Goal: Task Accomplishment & Management: Complete application form

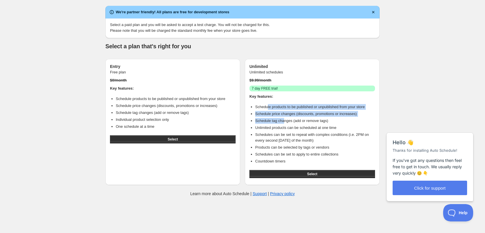
drag, startPoint x: 266, startPoint y: 109, endPoint x: 283, endPoint y: 122, distance: 21.2
click at [283, 122] on ul "Schedule products to be published or unpublished from your store Schedule price…" at bounding box center [312, 134] width 126 height 60
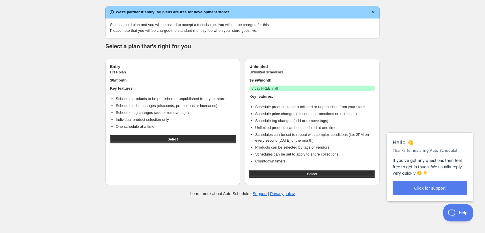
click at [306, 132] on li "Schedules can be set to repeat with complex conditions (i.e. 2PM on every secon…" at bounding box center [315, 138] width 120 height 12
drag, startPoint x: 304, startPoint y: 134, endPoint x: 333, endPoint y: 141, distance: 30.2
click at [333, 141] on li "Schedules can be set to repeat with complex conditions (i.e. 2PM on every secon…" at bounding box center [315, 138] width 120 height 12
click at [334, 141] on li "Schedules can be set to repeat with complex conditions (i.e. 2PM on every secon…" at bounding box center [315, 138] width 120 height 12
click at [305, 170] on button "Select" at bounding box center [312, 174] width 126 height 8
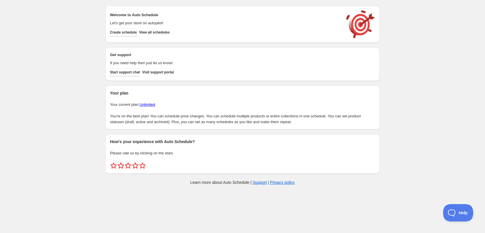
click at [84, 91] on div "Create schedule Help & support Cancel Discount prices Schedule a discount, sale…" at bounding box center [242, 96] width 485 height 193
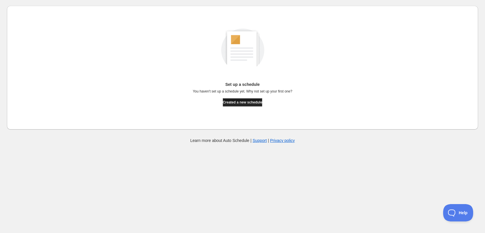
click at [233, 102] on span "Created a new schedule" at bounding box center [243, 102] width 40 height 5
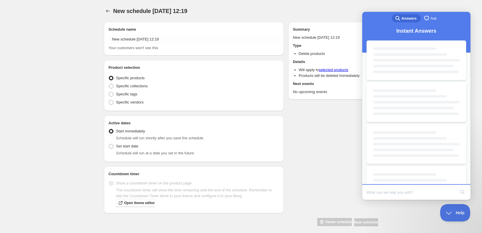
radio input "true"
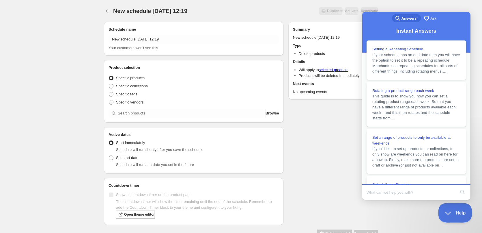
click at [452, 207] on button "Help" at bounding box center [453, 211] width 30 height 17
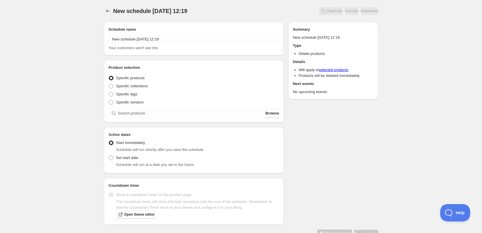
drag, startPoint x: 312, startPoint y: 168, endPoint x: 269, endPoint y: 155, distance: 44.5
click at [312, 168] on div "Schedule name New schedule [DATE] 12:19 Your customers won't see this Product s…" at bounding box center [238, 127] width 279 height 220
click at [134, 94] on span "Specific tags" at bounding box center [126, 94] width 21 height 4
click at [109, 92] on input "Specific tags" at bounding box center [109, 92] width 0 height 0
radio input "true"
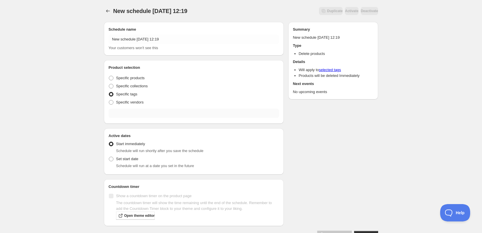
drag, startPoint x: 134, startPoint y: 121, endPoint x: 135, endPoint y: 115, distance: 6.2
click at [134, 121] on div "Product selection Entity type Specific products Specific collections Specific t…" at bounding box center [194, 91] width 180 height 63
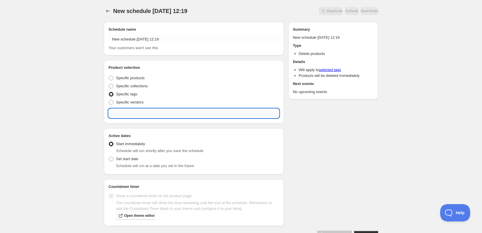
click at [136, 113] on input "text" at bounding box center [193, 112] width 171 height 9
type input "menu-w"
click at [90, 122] on div "New schedule [DATE] 12:19. This page is ready New schedule [DATE] 12:19 Duplica…" at bounding box center [241, 125] width 482 height 250
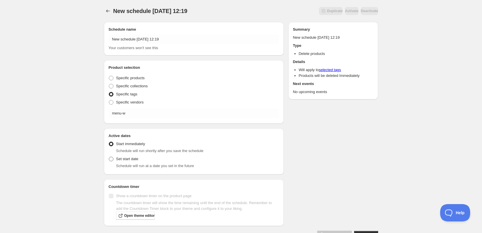
click at [123, 159] on span "Set start date" at bounding box center [127, 158] width 22 height 4
click at [109, 157] on input "Set start date" at bounding box center [109, 156] width 0 height 0
radio input "true"
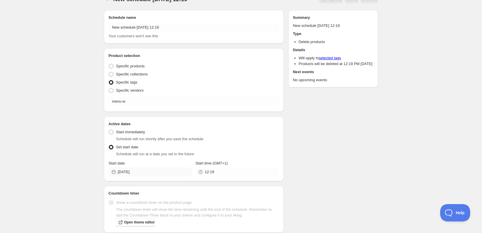
scroll to position [36, 0]
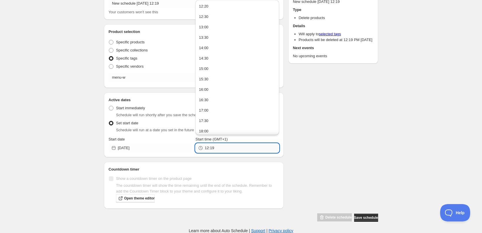
click at [227, 147] on input "12:19" at bounding box center [242, 147] width 74 height 9
click at [155, 149] on input "[DATE]" at bounding box center [155, 147] width 74 height 9
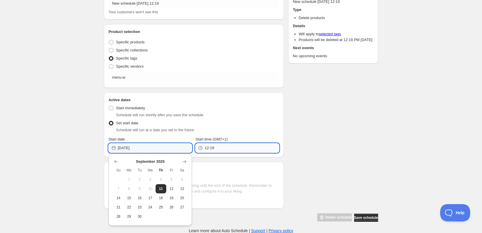
click at [227, 147] on input "12:19" at bounding box center [242, 147] width 74 height 9
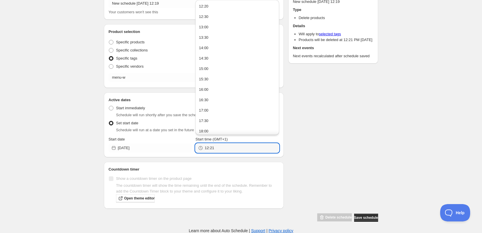
type input "12:21"
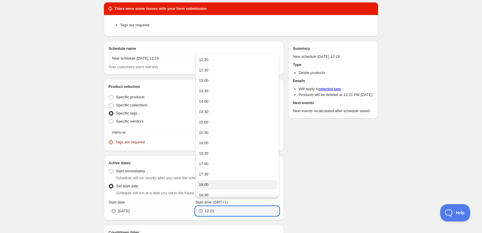
scroll to position [0, 0]
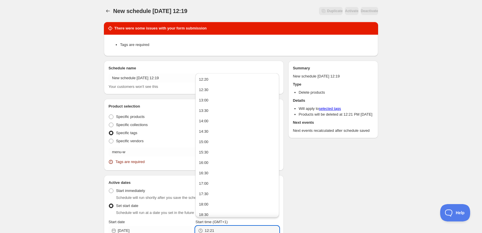
click at [315, 195] on div "There were some issues with your form submission Tags are required Schedule nam…" at bounding box center [238, 160] width 279 height 287
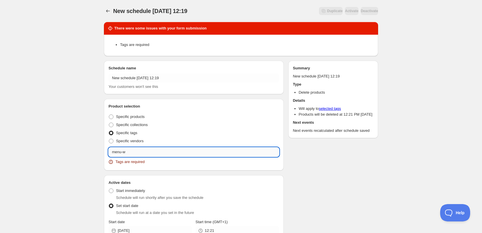
click at [166, 150] on input "menu-w" at bounding box center [193, 151] width 171 height 9
click at [138, 151] on input "menu-w" at bounding box center [193, 151] width 171 height 9
click at [104, 0] on button "Submit" at bounding box center [112, 3] width 16 height 6
click at [68, 149] on div "New schedule [DATE] 12:19. This page is ready New schedule [DATE] 12:19 Duplica…" at bounding box center [241, 158] width 482 height 316
click at [122, 151] on input "menu-w" at bounding box center [193, 151] width 171 height 9
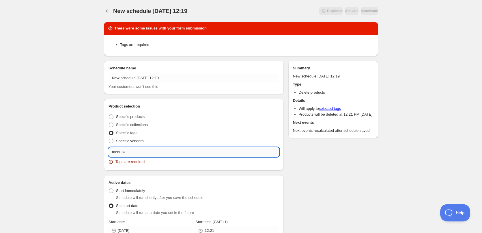
click at [121, 151] on input "menu-w" at bounding box center [193, 151] width 171 height 9
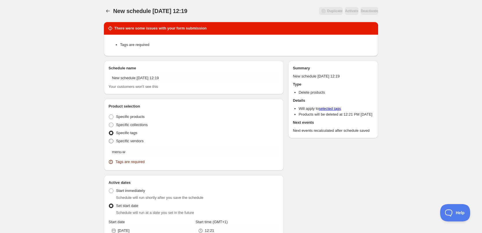
click at [119, 138] on label "Specific vendors" at bounding box center [125, 141] width 35 height 8
click at [109, 139] on input "Specific vendors" at bounding box center [109, 139] width 0 height 0
radio input "true"
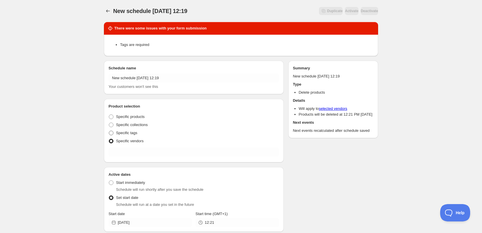
click at [119, 133] on span "Specific tags" at bounding box center [126, 132] width 21 height 4
click at [109, 131] on input "Specific tags" at bounding box center [109, 130] width 0 height 0
radio input "true"
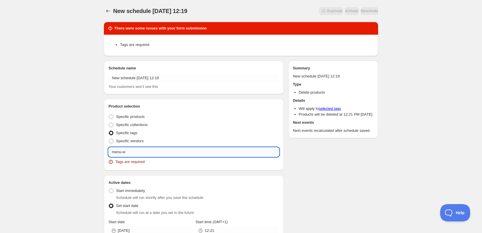
click at [128, 150] on input "menu-w" at bounding box center [193, 151] width 171 height 9
drag, startPoint x: 134, startPoint y: 149, endPoint x: 94, endPoint y: 150, distance: 39.8
click at [101, 150] on div "There were some issues with your form submission Tags are required Schedule nam…" at bounding box center [238, 160] width 279 height 287
type input "men"
click at [78, 123] on div "New schedule [DATE] 12:19. This page is ready New schedule [DATE] 12:19 Duplica…" at bounding box center [241, 158] width 482 height 316
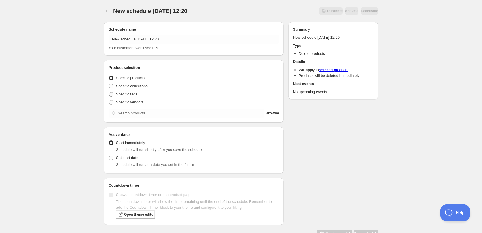
click at [126, 96] on span "Specific tags" at bounding box center [126, 94] width 21 height 4
click at [109, 92] on input "Specific tags" at bounding box center [109, 92] width 0 height 0
radio input "true"
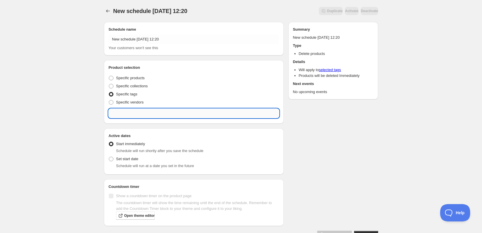
click at [128, 109] on input "text" at bounding box center [193, 112] width 171 height 9
type input "menu-w"
click at [81, 129] on div "New schedule Sep 11 2025 12:20. This page is ready New schedule Sep 11 2025 12:…" at bounding box center [241, 125] width 482 height 250
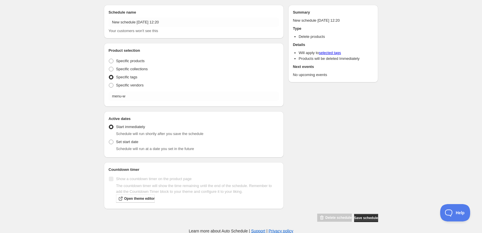
scroll to position [17, 0]
click at [121, 144] on label "Set start date" at bounding box center [123, 141] width 30 height 8
click at [109, 139] on input "Set start date" at bounding box center [109, 139] width 0 height 0
radio input "true"
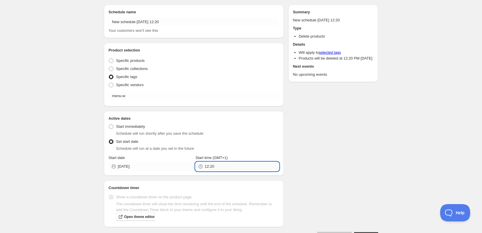
click at [226, 167] on input "12:20" at bounding box center [242, 166] width 74 height 9
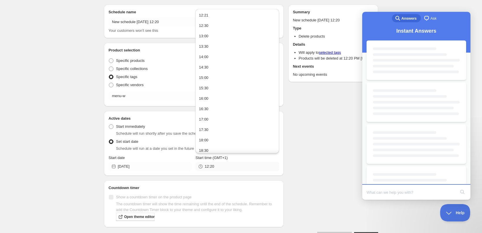
scroll to position [0, 0]
type input "2"
click at [301, 152] on div "Schedule name New schedule Sep 11 2025 12:20 Your customers won't see this Prod…" at bounding box center [238, 120] width 279 height 240
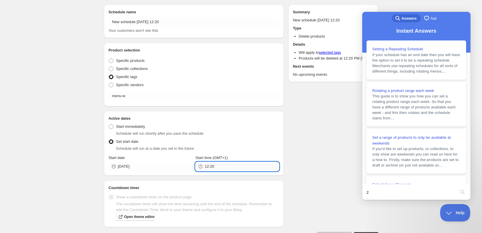
click at [214, 170] on input "12:20" at bounding box center [242, 166] width 74 height 9
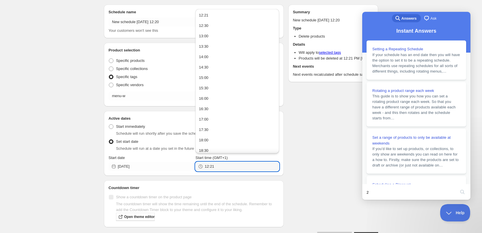
click at [318, 154] on div "Schedule name New schedule Sep 11 2025 12:20 Your customers won't see this Prod…" at bounding box center [238, 120] width 279 height 240
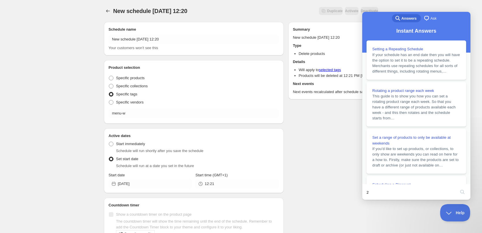
click at [305, 164] on div "Schedule name New schedule Sep 11 2025 12:20 Your customers won't see this Prod…" at bounding box center [238, 137] width 279 height 240
click at [449, 208] on button "Help" at bounding box center [453, 211] width 30 height 17
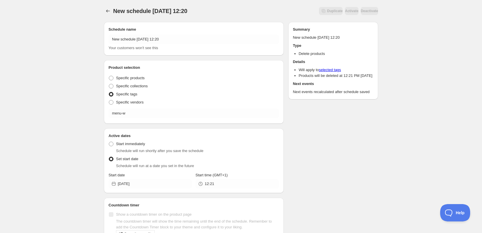
click at [304, 56] on li "Delete products" at bounding box center [336, 54] width 75 height 6
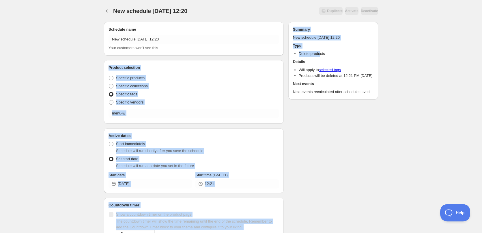
drag, startPoint x: 320, startPoint y: 55, endPoint x: 286, endPoint y: 55, distance: 34.6
click at [286, 55] on div "Schedule name New schedule Sep 11 2025 12:20 Your customers won't see this Prod…" at bounding box center [238, 137] width 279 height 240
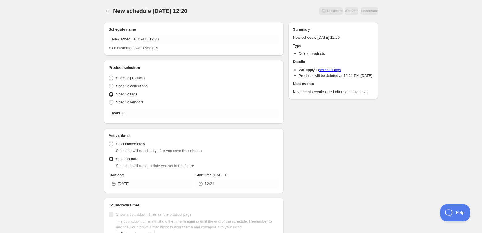
click at [413, 66] on div "New schedule Sep 11 2025 12:20. This page is ready New schedule Sep 11 2025 12:…" at bounding box center [241, 134] width 482 height 269
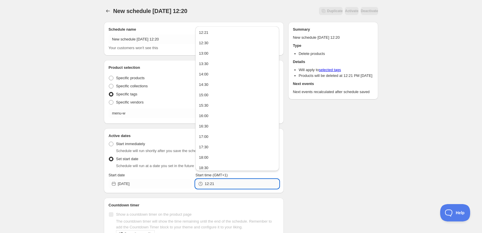
click at [229, 184] on input "12:21" at bounding box center [242, 183] width 74 height 9
type input "12:22"
click at [309, 173] on div "Schedule name New schedule Sep 11 2025 12:20 Your customers won't see this Prod…" at bounding box center [238, 137] width 279 height 240
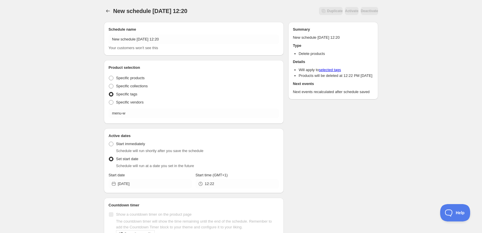
click at [311, 48] on div "Summary New schedule Sep 11 2025 12:20 Type Delete products Details Will apply …" at bounding box center [333, 61] width 81 height 68
click at [310, 52] on li "Delete products" at bounding box center [336, 54] width 75 height 6
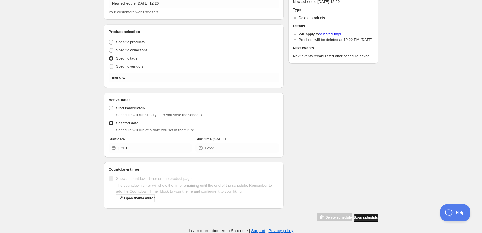
click at [364, 214] on button "Save schedule" at bounding box center [366, 217] width 24 height 8
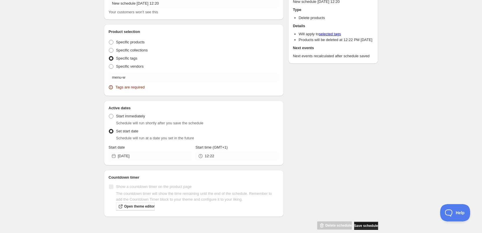
click at [367, 222] on button "Save schedule" at bounding box center [366, 225] width 24 height 8
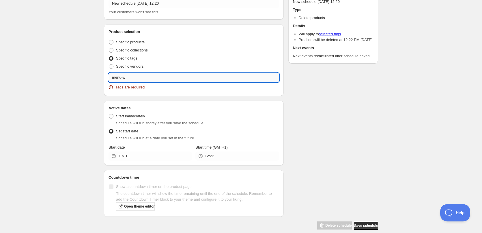
click at [155, 77] on input "menu-w" at bounding box center [193, 77] width 171 height 9
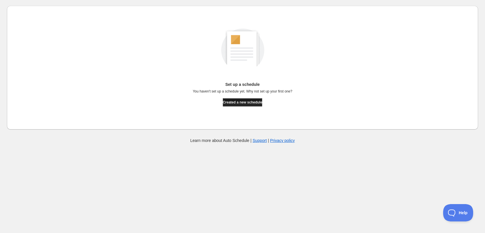
click at [240, 102] on span "Created a new schedule" at bounding box center [243, 102] width 40 height 5
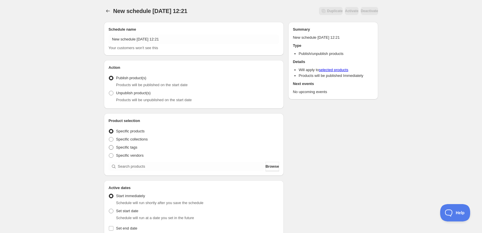
click at [127, 147] on span "Specific tags" at bounding box center [126, 147] width 21 height 4
click at [109, 145] on input "Specific tags" at bounding box center [109, 145] width 0 height 0
radio input "true"
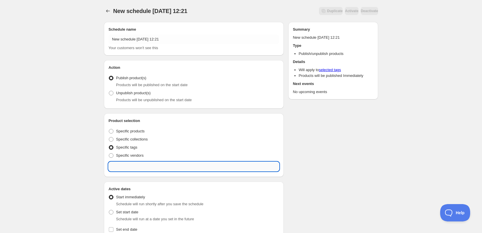
click at [137, 166] on input "text" at bounding box center [193, 166] width 171 height 9
type input "menu-w"
click at [368, 132] on div "Schedule name New schedule Sep 11 2025 12:21 Your customers won't see this Acti…" at bounding box center [238, 223] width 279 height 412
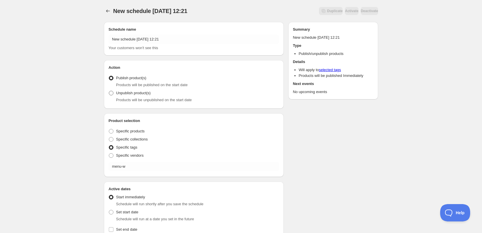
click at [130, 95] on span "Unpublish product(s)" at bounding box center [133, 93] width 35 height 6
click at [109, 91] on input "Unpublish product(s)" at bounding box center [109, 91] width 0 height 0
radio input "true"
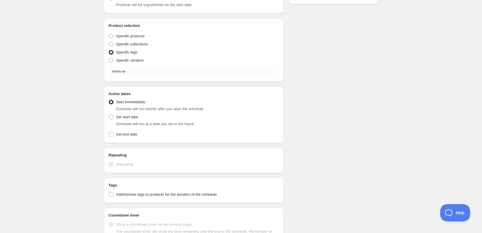
scroll to position [144, 0]
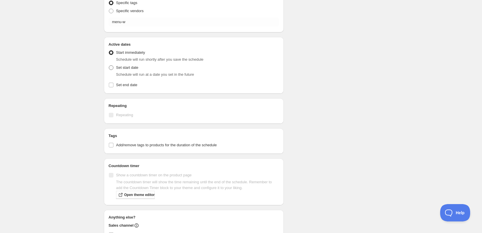
click at [126, 69] on span "Set start date" at bounding box center [127, 67] width 22 height 4
click at [109, 65] on input "Set start date" at bounding box center [109, 65] width 0 height 0
radio input "true"
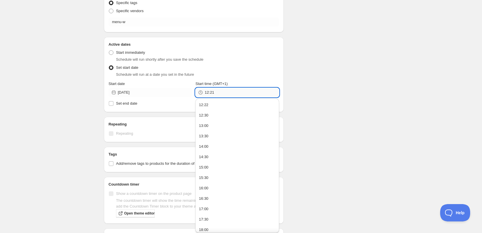
click at [224, 94] on input "12:21" at bounding box center [242, 92] width 74 height 9
type input "12:22"
click at [222, 103] on button "12:22" at bounding box center [237, 104] width 80 height 9
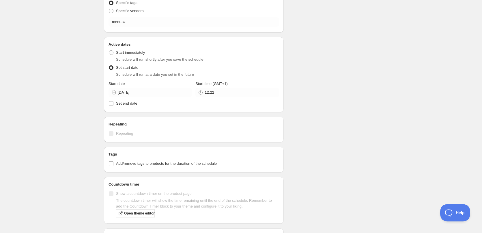
click at [337, 98] on div "Schedule name New schedule Sep 11 2025 12:21 Your customers won't see this Acti…" at bounding box center [238, 87] width 279 height 429
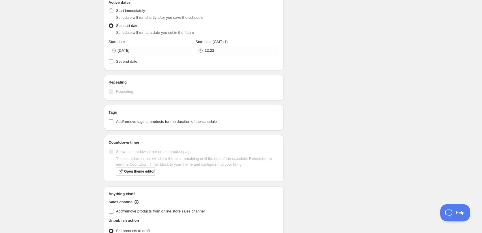
scroll to position [225, 0]
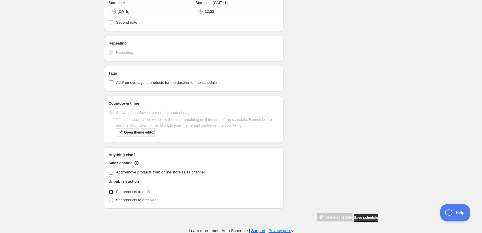
click at [158, 173] on span "Add/remove products from online store sales channel" at bounding box center [160, 172] width 89 height 4
click at [113, 173] on input "Add/remove products from online store sales channel" at bounding box center [111, 172] width 5 height 5
checkbox input "true"
click at [372, 218] on span "Save schedule" at bounding box center [366, 217] width 24 height 5
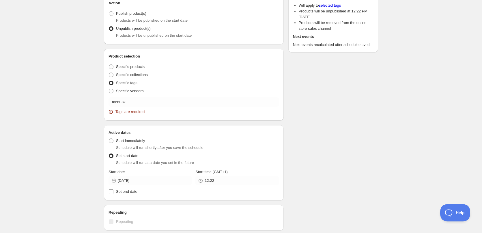
scroll to position [99, 0]
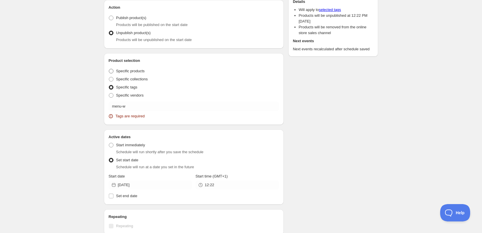
click at [132, 74] on span "Specific products" at bounding box center [130, 71] width 29 height 6
click at [109, 69] on input "Specific products" at bounding box center [109, 69] width 0 height 0
radio input "true"
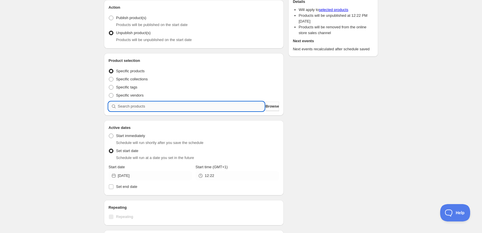
click at [141, 109] on input "search" at bounding box center [191, 106] width 147 height 9
click at [273, 107] on span "Browse" at bounding box center [272, 106] width 14 height 6
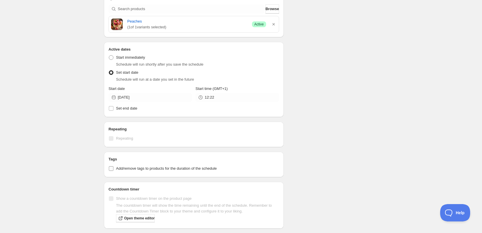
scroll to position [195, 0]
click at [111, 109] on input "Set end date" at bounding box center [111, 109] width 5 height 5
checkbox input "true"
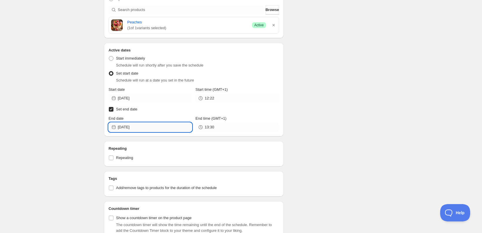
click at [141, 128] on input "[DATE]" at bounding box center [155, 126] width 74 height 9
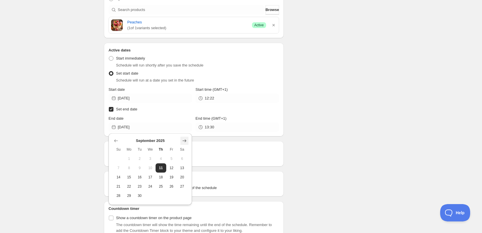
click at [183, 140] on icon "Show next month, October 2025" at bounding box center [184, 141] width 6 height 6
click at [183, 140] on icon "Show next month, November 2025" at bounding box center [184, 141] width 6 height 6
click at [183, 140] on icon "Show next month, January 2026" at bounding box center [184, 141] width 6 height 6
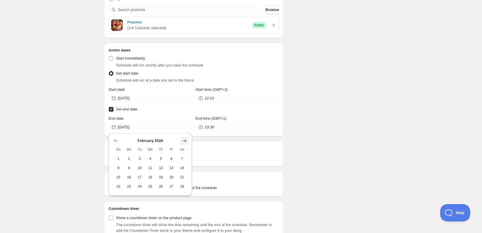
click at [183, 140] on icon "Show next month, March 2026" at bounding box center [184, 141] width 6 height 6
click at [183, 140] on icon "Show next month, April 2026" at bounding box center [184, 141] width 6 height 6
click at [183, 140] on icon "Show next month, July 2026" at bounding box center [184, 141] width 6 height 6
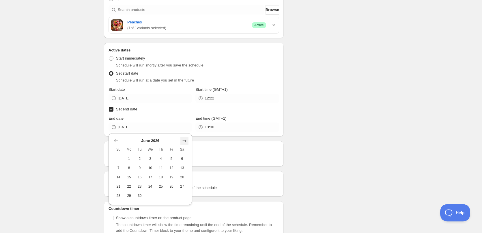
click at [183, 140] on icon "Show next month, July 2026" at bounding box center [184, 141] width 6 height 6
click at [183, 140] on icon "Show next month, September 2026" at bounding box center [184, 141] width 6 height 6
click at [183, 140] on icon "Show next month, November 2026" at bounding box center [184, 141] width 6 height 6
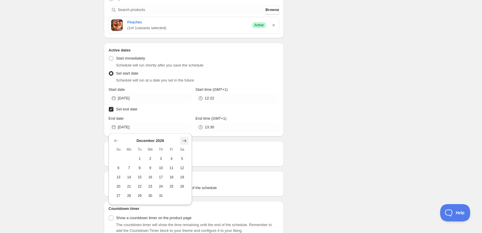
click at [183, 140] on icon "Show next month, January 2027" at bounding box center [184, 141] width 6 height 6
click at [183, 140] on icon "Show next month, March 2027" at bounding box center [184, 141] width 6 height 6
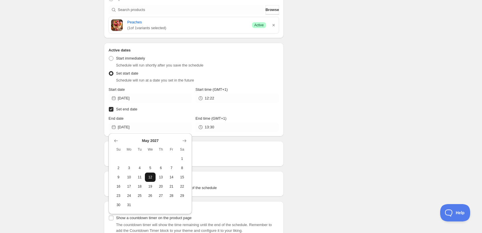
click at [149, 176] on span "12" at bounding box center [150, 177] width 6 height 5
type input "2027-05-12"
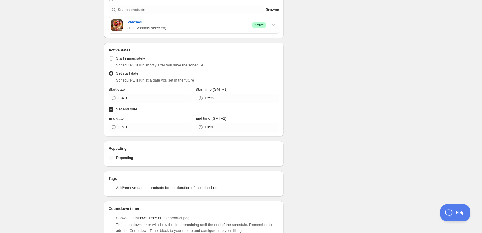
click at [111, 157] on input "Repeating" at bounding box center [111, 157] width 5 height 5
checkbox input "true"
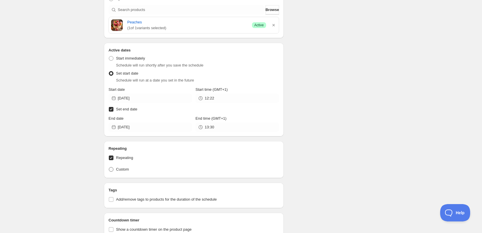
click at [119, 168] on span "Custom" at bounding box center [122, 169] width 13 height 4
click at [109, 167] on input "Custom" at bounding box center [109, 167] width 0 height 0
radio input "true"
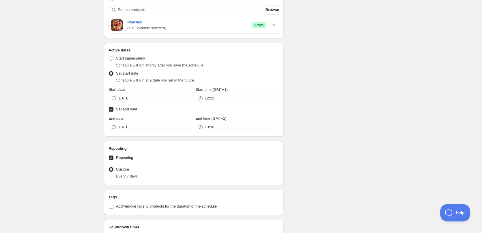
click at [118, 108] on span "Set end date" at bounding box center [126, 109] width 21 height 4
click at [113, 108] on input "Set end date" at bounding box center [111, 109] width 5 height 5
checkbox input "false"
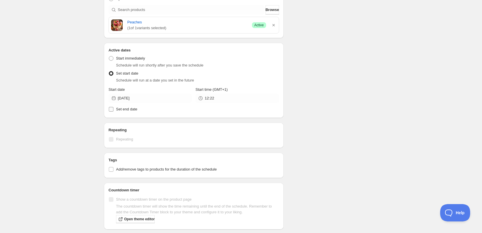
click at [118, 108] on span "Set end date" at bounding box center [126, 109] width 21 height 4
click at [113, 108] on input "Set end date" at bounding box center [111, 109] width 5 height 5
checkbox input "true"
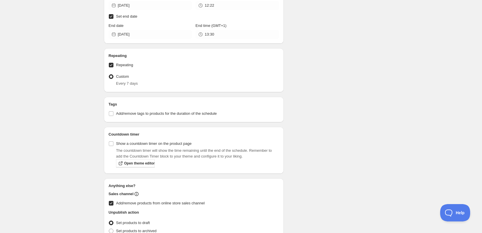
scroll to position [310, 0]
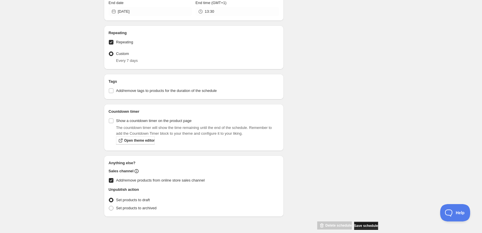
click at [366, 223] on span "Save schedule" at bounding box center [366, 225] width 24 height 5
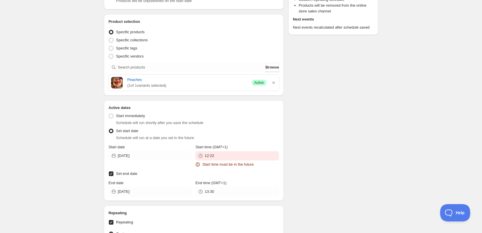
scroll to position [137, 0]
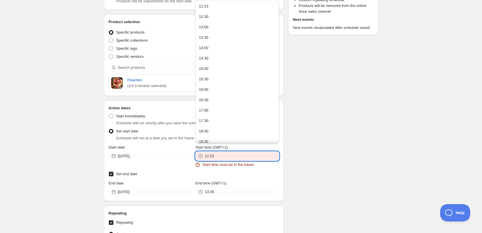
click at [235, 158] on input "12:22" at bounding box center [242, 155] width 74 height 9
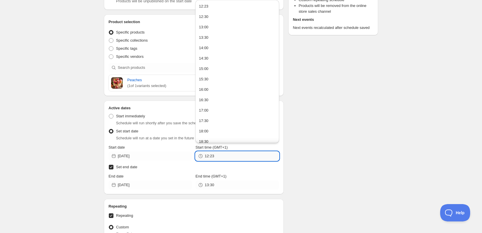
type input "12:23"
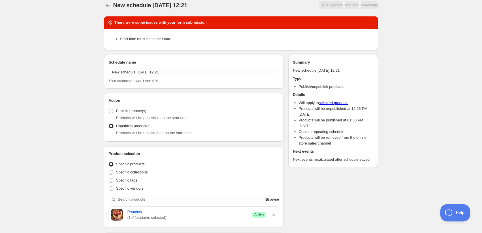
click at [343, 143] on body "New schedule Sep 11 2025 12:21. This page is ready New schedule Sep 11 2025 12:…" at bounding box center [241, 110] width 482 height 233
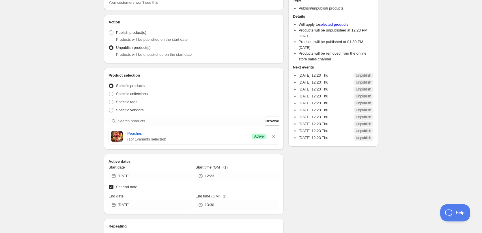
scroll to position [41, 0]
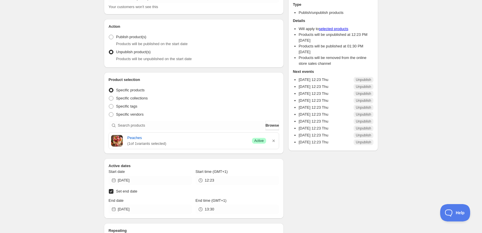
drag, startPoint x: 311, startPoint y: 79, endPoint x: 342, endPoint y: 78, distance: 30.3
click at [342, 78] on div "2025/09/11 12:23 Thu Unpublish" at bounding box center [336, 80] width 75 height 6
drag, startPoint x: 307, startPoint y: 87, endPoint x: 303, endPoint y: 91, distance: 5.9
click at [341, 84] on div "2025/09/18 12:23 Thu Unpublish" at bounding box center [336, 87] width 75 height 6
click at [340, 91] on div "2025/09/25 12:23 Thu Unpublish" at bounding box center [336, 94] width 75 height 6
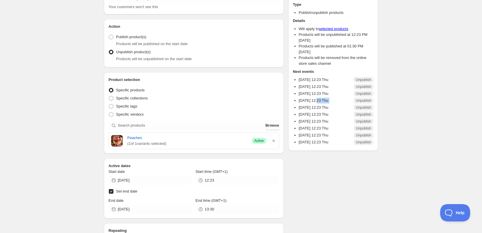
drag, startPoint x: 318, startPoint y: 102, endPoint x: 346, endPoint y: 100, distance: 28.1
click at [346, 100] on div "2025/10/02 12:23 Thu Unpublish" at bounding box center [336, 101] width 75 height 6
click at [49, 126] on div "New schedule Sep 11 2025 12:21. This page is ready New schedule Sep 11 2025 12:…" at bounding box center [241, 200] width 482 height 483
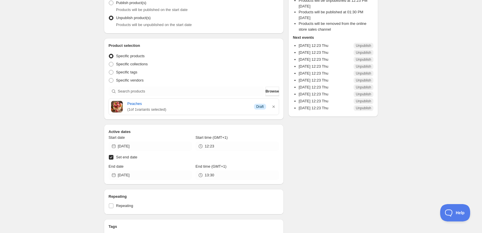
scroll to position [115, 0]
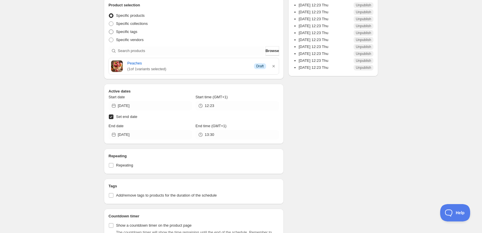
click at [119, 31] on span "Specific tags" at bounding box center [126, 31] width 21 height 4
click at [109, 30] on input "Specific tags" at bounding box center [109, 29] width 0 height 0
radio input "true"
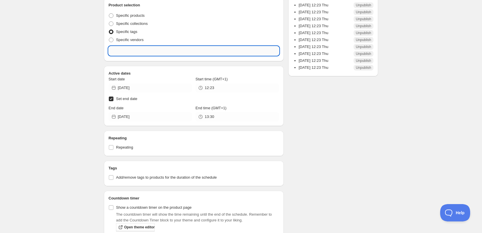
click at [131, 50] on input "text" at bounding box center [193, 50] width 171 height 9
type input "m"
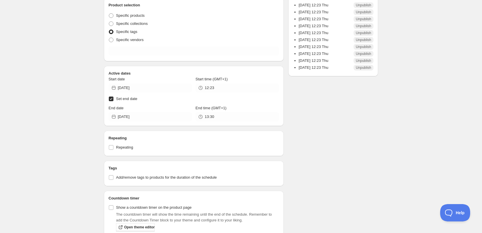
click at [57, 74] on div "New schedule Sep 11 2025 12:21. This page is ready New schedule Sep 11 2025 12:…" at bounding box center [241, 117] width 482 height 465
drag, startPoint x: 70, startPoint y: 57, endPoint x: 77, endPoint y: 52, distance: 9.1
click at [71, 57] on div "New schedule Sep 11 2025 12:21. This page is ready New schedule Sep 11 2025 12:…" at bounding box center [241, 117] width 482 height 465
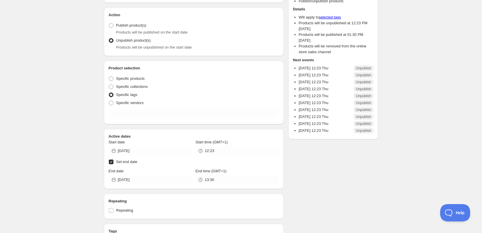
scroll to position [29, 0]
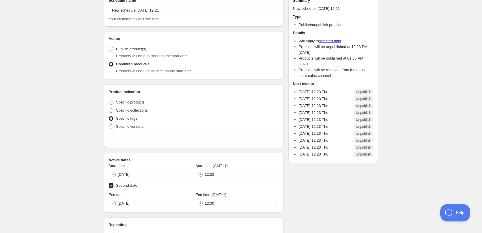
click at [124, 112] on span "Specific collections" at bounding box center [132, 110] width 32 height 4
click at [109, 108] on input "Specific collections" at bounding box center [109, 108] width 0 height 0
radio input "true"
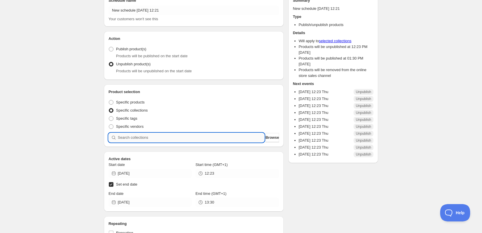
click at [158, 135] on input "search" at bounding box center [191, 137] width 147 height 9
click at [85, 115] on div "New schedule Sep 11 2025 12:21. This page is ready New schedule Sep 11 2025 12:…" at bounding box center [241, 203] width 482 height 464
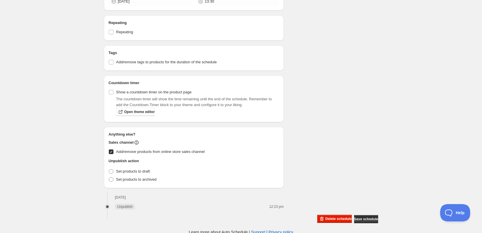
scroll to position [231, 0]
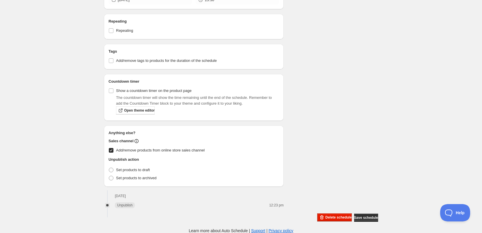
click at [348, 160] on div "Schedule name New schedule Sep 11 2025 12:21 Your customers won't see this Acti…" at bounding box center [238, 3] width 279 height 435
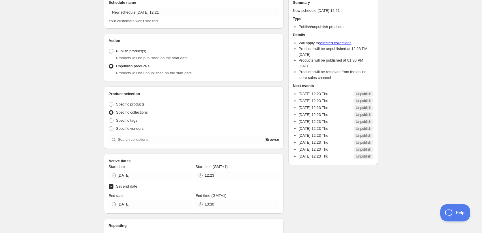
scroll to position [0, 0]
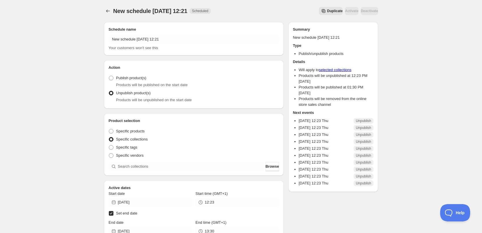
click at [400, 120] on div "New schedule Sep 11 2025 12:21. This page is ready New schedule Sep 11 2025 12:…" at bounding box center [241, 232] width 482 height 464
click at [27, 119] on div "New schedule Sep 11 2025 12:21. This page is ready New schedule Sep 11 2025 12:…" at bounding box center [241, 232] width 482 height 464
drag, startPoint x: 338, startPoint y: 120, endPoint x: 297, endPoint y: 94, distance: 48.0
click at [297, 94] on div "Summary New schedule Sep 11 2025 12:21 Type Publish/unpublish products Details …" at bounding box center [333, 107] width 81 height 160
click at [355, 80] on li "Products will be unpublished at 12:23 PM on 11 Sep 2025" at bounding box center [336, 79] width 75 height 12
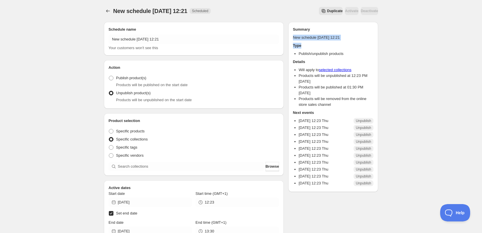
drag, startPoint x: 482, startPoint y: 38, endPoint x: 484, endPoint y: 47, distance: 9.0
click at [482, 48] on html "New schedule Sep 11 2025 12:21. This page is ready New schedule Sep 11 2025 12:…" at bounding box center [241, 116] width 482 height 233
click at [477, 45] on div "New schedule Sep 11 2025 12:21. This page is ready New schedule Sep 11 2025 12:…" at bounding box center [241, 232] width 482 height 464
click at [453, 30] on div "New schedule Sep 11 2025 12:21. This page is ready New schedule Sep 11 2025 12:…" at bounding box center [241, 232] width 482 height 464
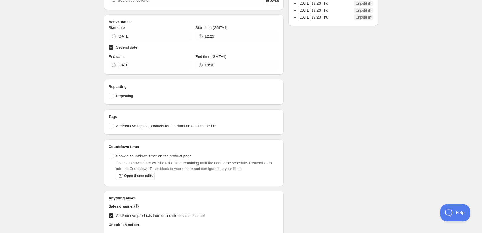
scroll to position [167, 0]
click at [114, 96] on label "Repeating" at bounding box center [193, 95] width 171 height 8
click at [113, 96] on input "Repeating" at bounding box center [111, 94] width 5 height 5
checkbox input "true"
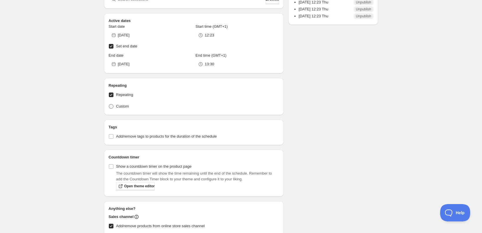
click at [123, 104] on label "Custom" at bounding box center [118, 106] width 20 height 8
click at [109, 104] on input "Custom" at bounding box center [109, 104] width 0 height 0
radio input "true"
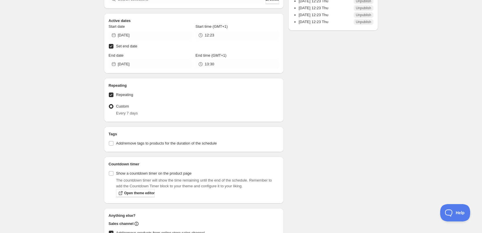
click at [312, 87] on div "Schedule name New schedule Sep 11 2025 12:21 Your customers won't see this Acti…" at bounding box center [238, 78] width 279 height 454
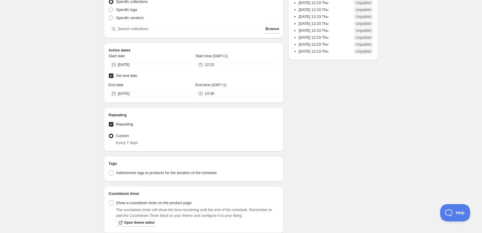
scroll to position [138, 0]
click at [16, 158] on div "New schedule Sep 11 2025 12:21. This page is ready New schedule Sep 11 2025 12:…" at bounding box center [241, 103] width 482 height 482
click at [49, 156] on div "New schedule Sep 11 2025 12:21. This page is ready New schedule Sep 11 2025 12:…" at bounding box center [241, 103] width 482 height 482
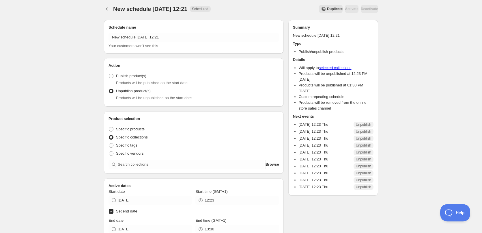
scroll to position [0, 0]
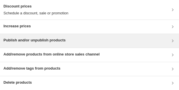
click at [40, 40] on h3 "Publish and/or unpublish products" at bounding box center [34, 41] width 62 height 6
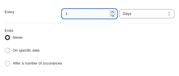
click at [97, 15] on input "1" at bounding box center [85, 13] width 46 height 9
type input "7"
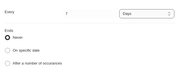
click at [130, 14] on select "Days Weeks Months Years" at bounding box center [146, 13] width 55 height 9
click at [128, 52] on div "On specific date" at bounding box center [90, 51] width 170 height 8
click at [133, 13] on select "Days Weeks Months Years" at bounding box center [146, 13] width 55 height 9
click at [132, 1] on div "Every 7 Date range Days Weeks Months Years Days Ends Never On specific date Aft…" at bounding box center [89, 38] width 179 height 77
click at [137, 13] on select "Days Weeks Months Years" at bounding box center [146, 13] width 55 height 9
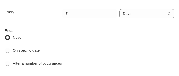
click at [94, 50] on div "On specific date" at bounding box center [90, 51] width 170 height 8
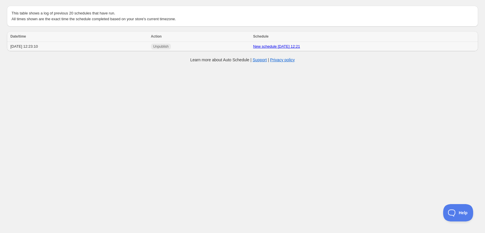
click at [274, 46] on link "New schedule Sep 11 2025 12:21" at bounding box center [276, 46] width 47 height 4
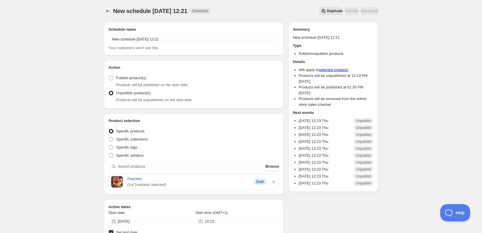
drag, startPoint x: 231, startPoint y: 92, endPoint x: 231, endPoint y: 88, distance: 3.5
drag, startPoint x: 95, startPoint y: 23, endPoint x: 93, endPoint y: 18, distance: 4.7
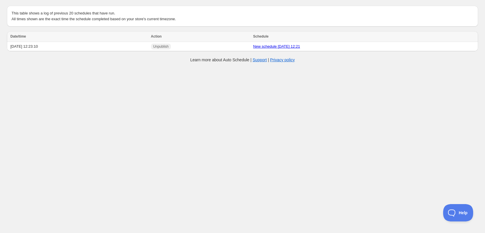
click at [350, 106] on body "Create schedule Help & support Cancel Discount prices Schedule a discount, sale…" at bounding box center [242, 116] width 485 height 233
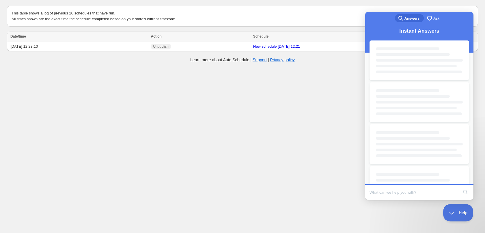
click at [293, 85] on body "Create schedule Help & support Cancel Discount prices Schedule a discount, sale…" at bounding box center [242, 116] width 485 height 233
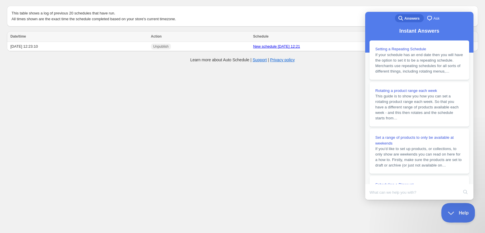
click at [457, 210] on span "Help" at bounding box center [456, 211] width 30 height 4
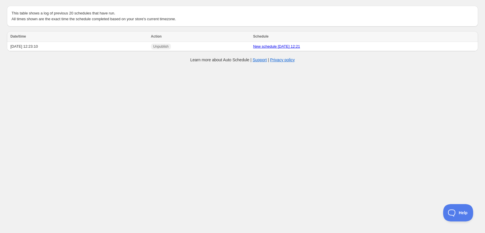
click at [250, 147] on body "Create schedule Help & support Cancel Discount prices Schedule a discount, sale…" at bounding box center [242, 116] width 485 height 233
click at [182, 120] on body "Create schedule Help & support Cancel Discount prices Schedule a discount, sale…" at bounding box center [242, 116] width 485 height 233
click at [332, 104] on body "Create schedule Help & support Cancel Discount prices Schedule a discount, sale…" at bounding box center [242, 116] width 485 height 233
